Goal: Information Seeking & Learning: Check status

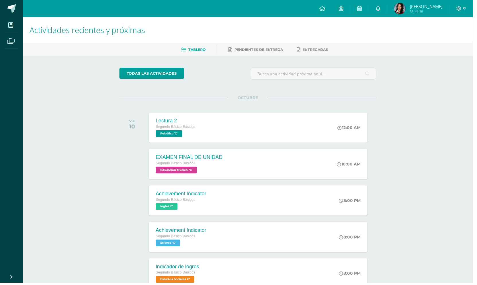
click at [384, 9] on icon at bounding box center [381, 8] width 5 height 5
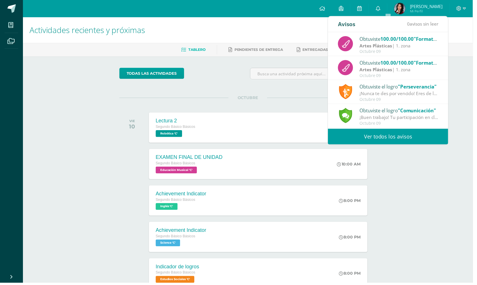
click at [401, 49] on div "Artes Plásticas | 1. zona" at bounding box center [403, 46] width 80 height 7
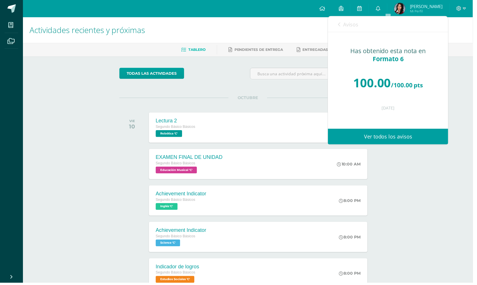
click at [344, 25] on link "Avisos" at bounding box center [351, 24] width 21 height 16
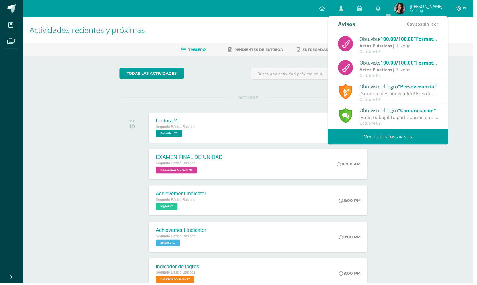
click at [395, 66] on span "100.00/100.00" at bounding box center [401, 63] width 34 height 7
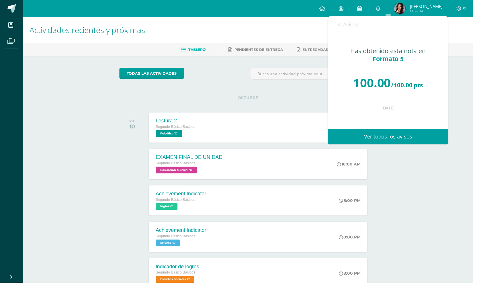
click at [447, 238] on div "Actividades recientes y próximas Tablero Pendientes de entrega Entregadas todas…" at bounding box center [250, 190] width 454 height 346
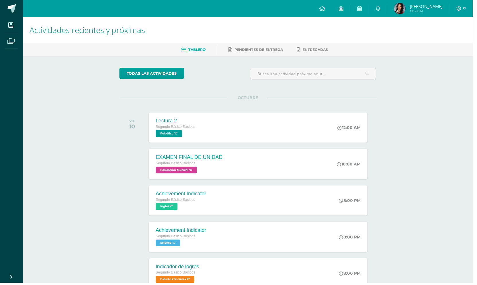
click at [409, 8] on img at bounding box center [403, 8] width 11 height 11
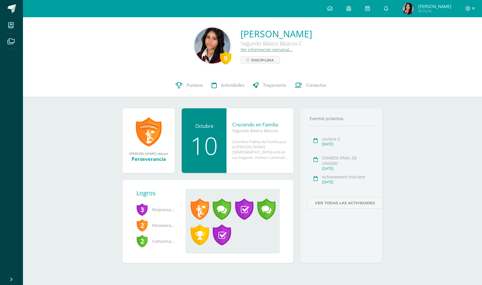
click at [271, 157] on div "Queridos Padres de Familia,que la gracia de Dios esté en sus hogares . Hemos Cu…" at bounding box center [259, 149] width 55 height 21
click at [219, 140] on div "10" at bounding box center [203, 145] width 33 height 24
click at [261, 126] on div "Creciendo en Familia" at bounding box center [259, 124] width 55 height 7
click at [262, 126] on div "Creciendo en Familia" at bounding box center [259, 124] width 55 height 7
click at [345, 201] on link "Ver todas las actividades" at bounding box center [344, 202] width 75 height 11
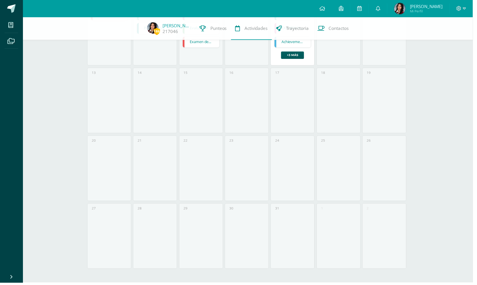
scroll to position [45, 0]
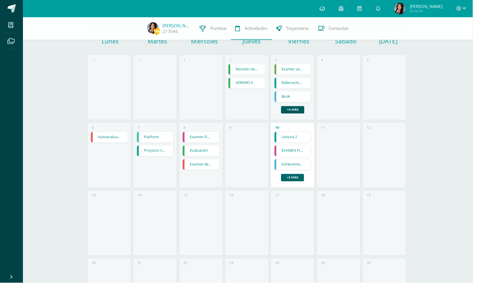
click at [297, 179] on link "+3 más" at bounding box center [295, 178] width 23 height 7
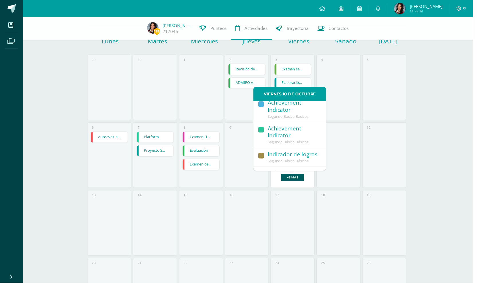
scroll to position [73, 0]
